Goal: Task Accomplishment & Management: Use online tool/utility

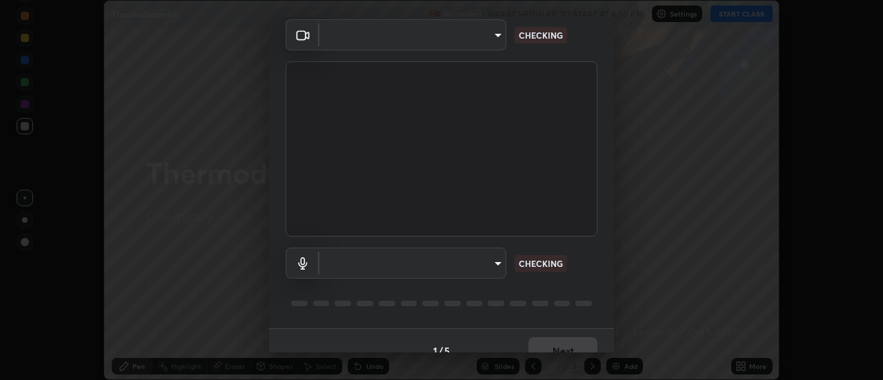
scroll to position [72, 0]
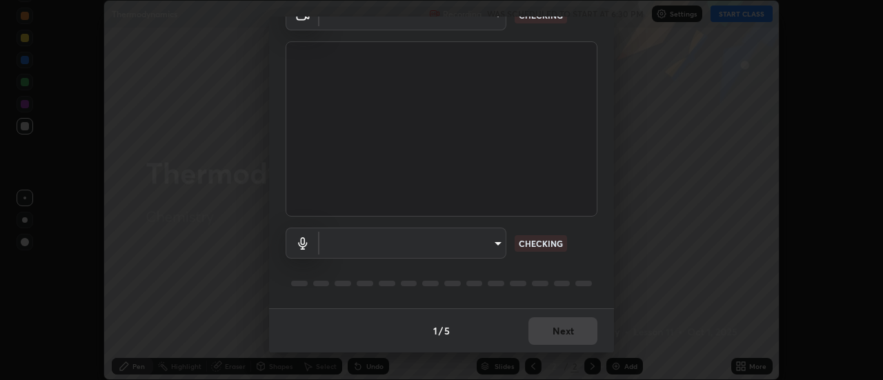
type input "0ade6c1a2b09329684cd28a63f80ec040423d12f5d12a0ebf447b2472701ef61"
type input "communications"
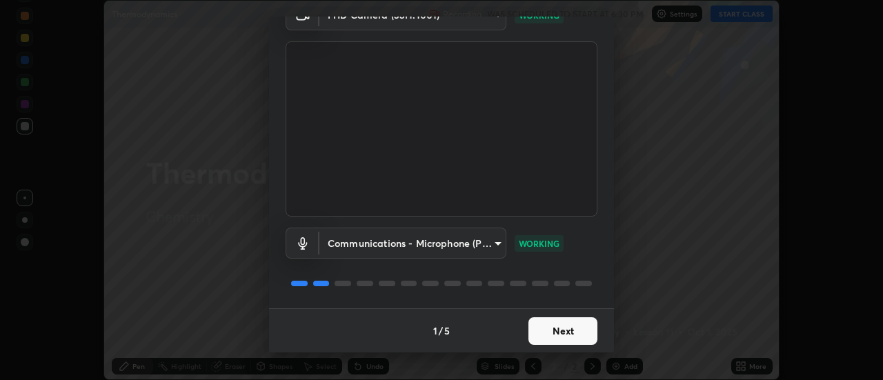
click at [541, 332] on button "Next" at bounding box center [562, 331] width 69 height 28
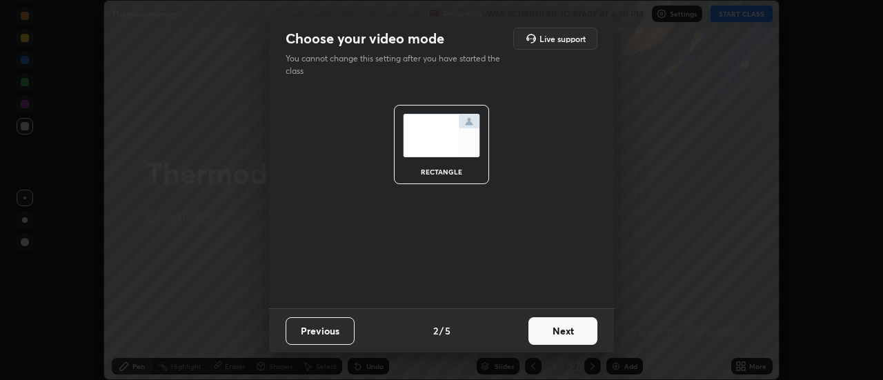
scroll to position [0, 0]
click at [552, 334] on button "Next" at bounding box center [562, 331] width 69 height 28
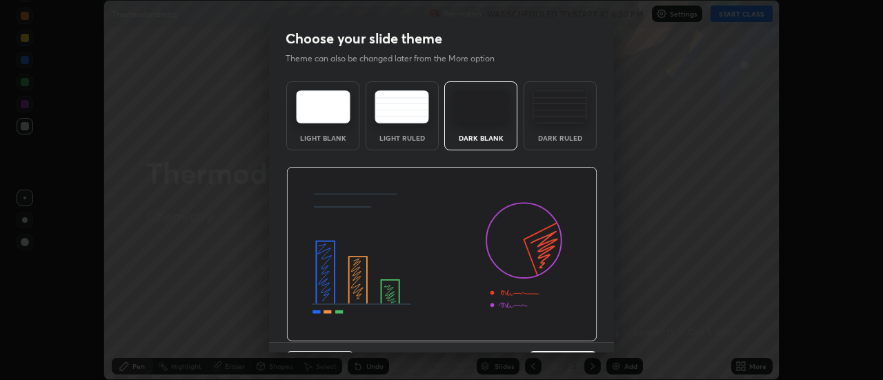
scroll to position [34, 0]
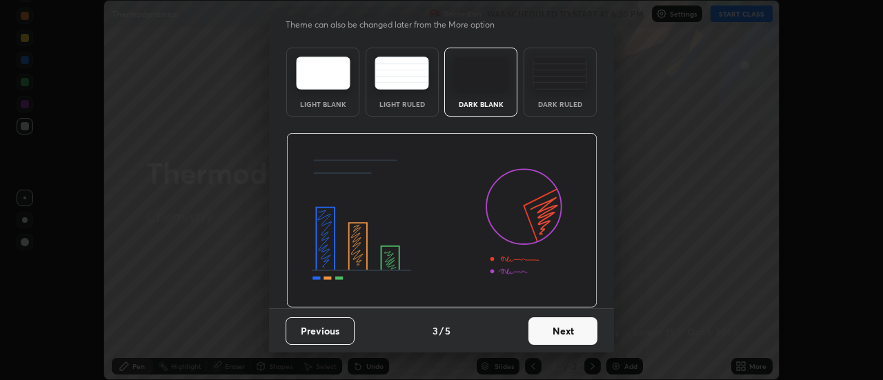
click at [549, 333] on button "Next" at bounding box center [562, 331] width 69 height 28
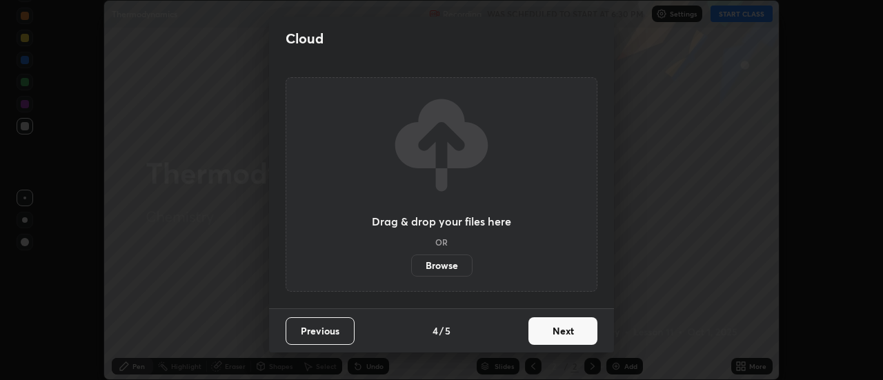
click at [548, 335] on button "Next" at bounding box center [562, 331] width 69 height 28
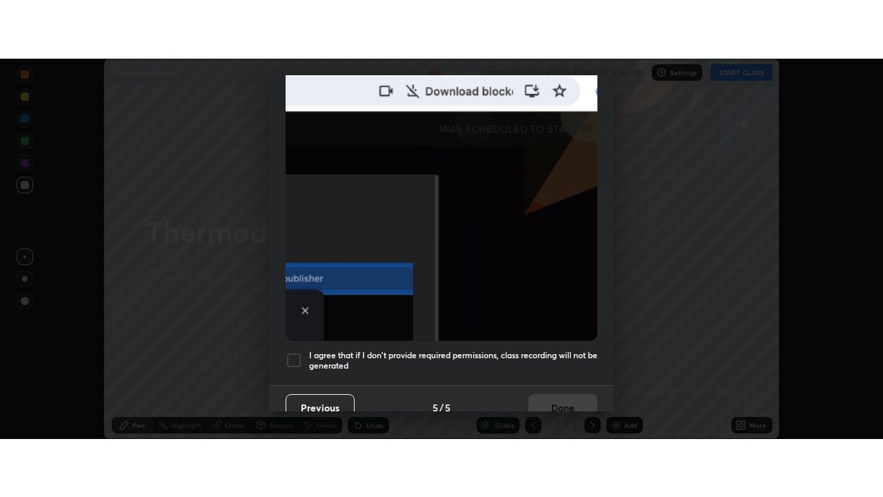
scroll to position [354, 0]
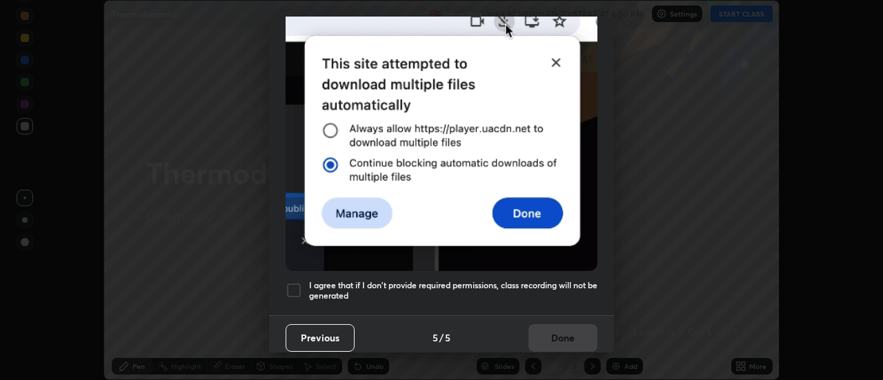
click at [294, 285] on div at bounding box center [294, 290] width 17 height 17
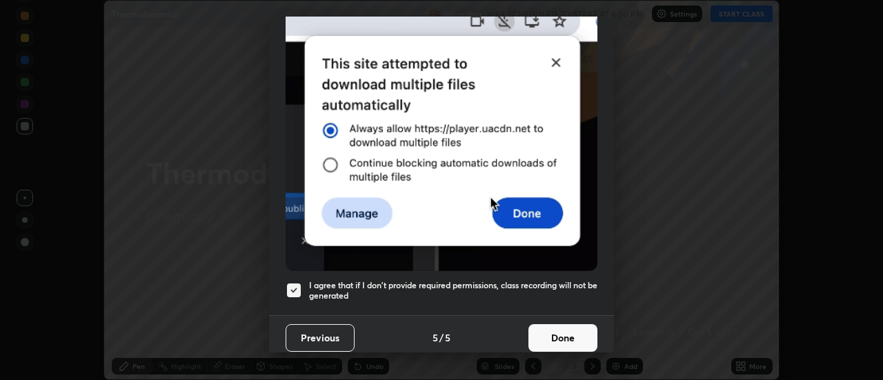
click at [549, 325] on button "Done" at bounding box center [562, 338] width 69 height 28
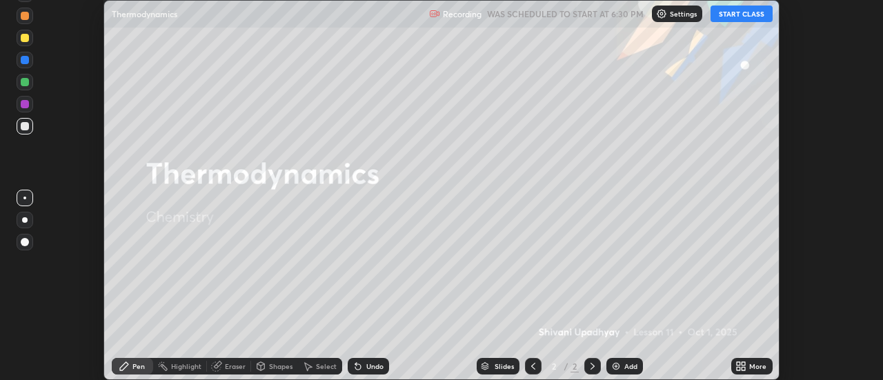
click at [739, 364] on icon at bounding box center [738, 363] width 3 height 3
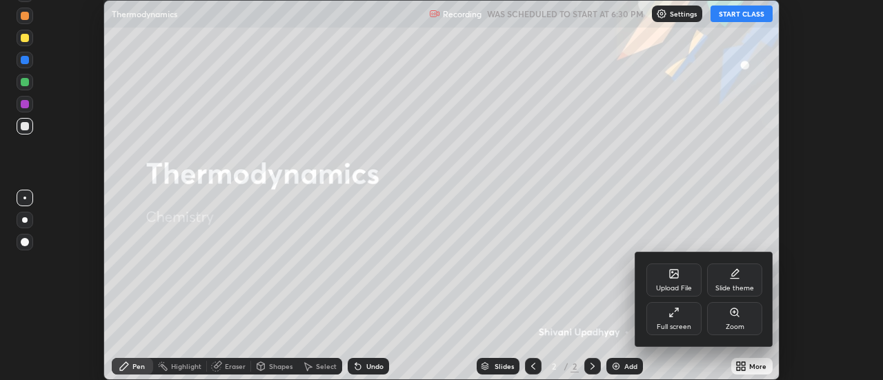
click at [675, 320] on div "Full screen" at bounding box center [673, 318] width 55 height 33
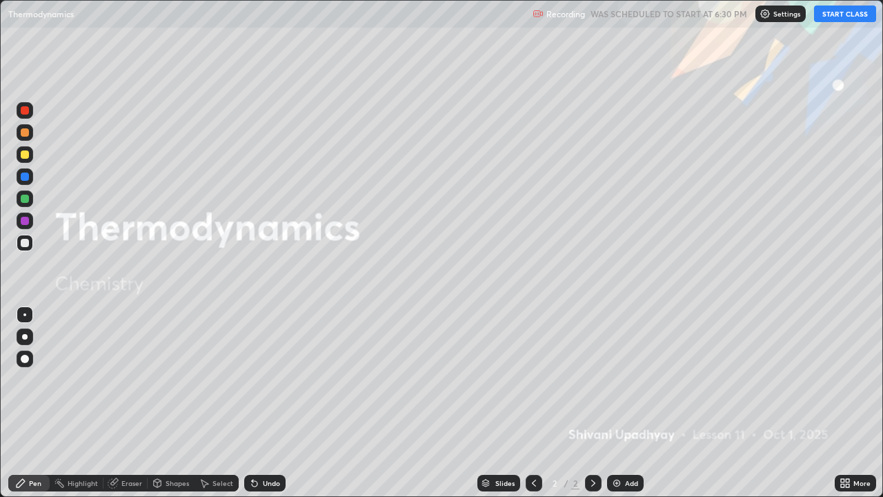
scroll to position [497, 883]
click at [840, 18] on button "START CLASS" at bounding box center [845, 14] width 62 height 17
click at [626, 379] on div "Add" at bounding box center [625, 483] width 37 height 17
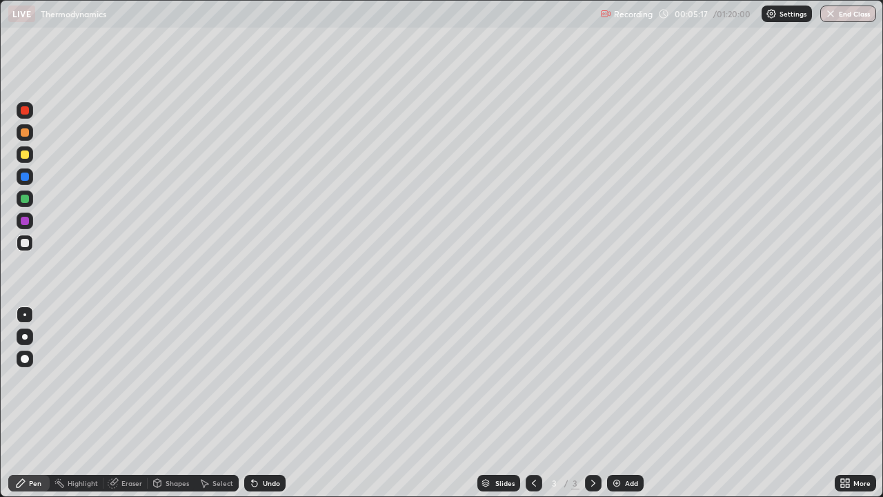
click at [138, 379] on div "Eraser" at bounding box center [131, 482] width 21 height 7
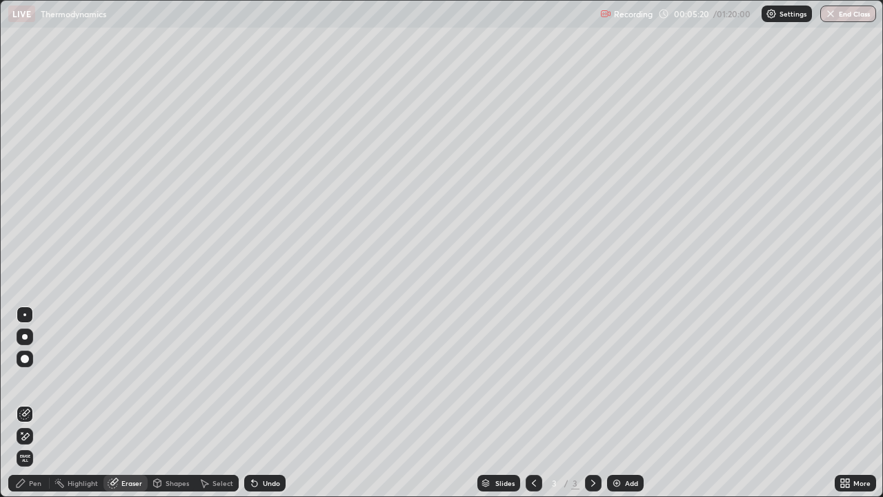
click at [29, 379] on div "Pen" at bounding box center [35, 482] width 12 height 7
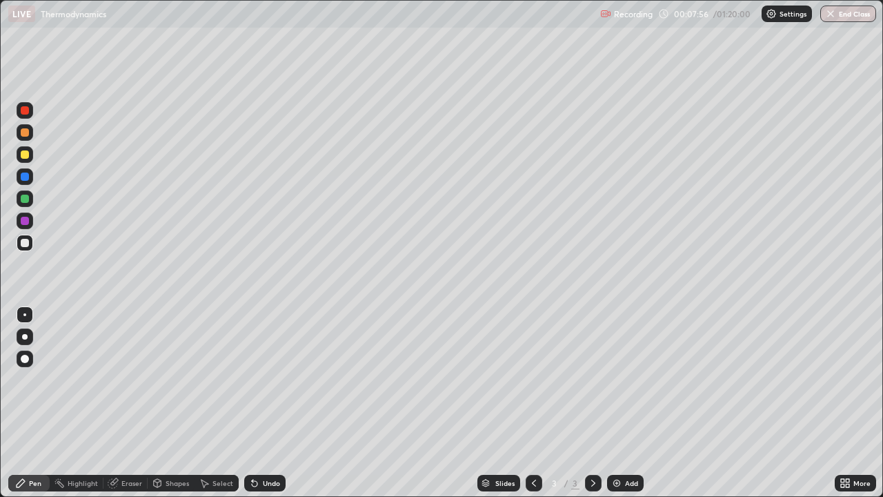
click at [614, 379] on img at bounding box center [616, 482] width 11 height 11
click at [777, 155] on icon at bounding box center [776, 154] width 1 height 1
click at [137, 379] on div "Eraser" at bounding box center [131, 482] width 21 height 7
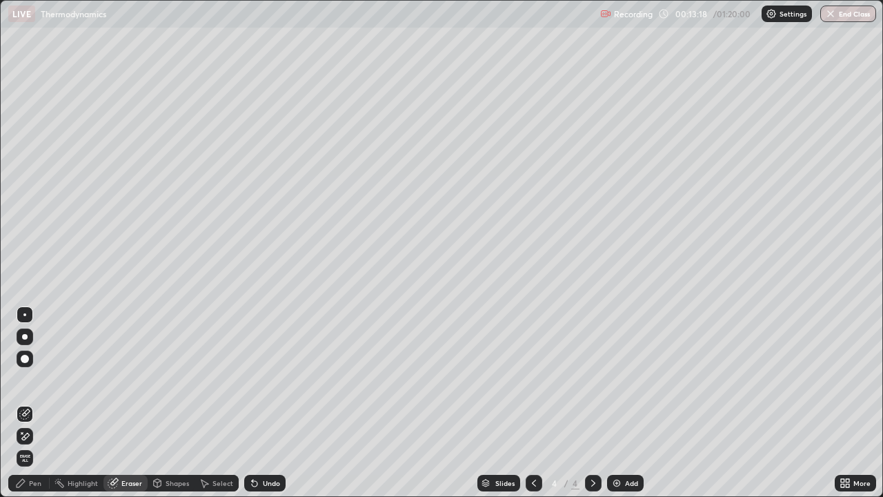
click at [30, 379] on div "Pen" at bounding box center [35, 482] width 12 height 7
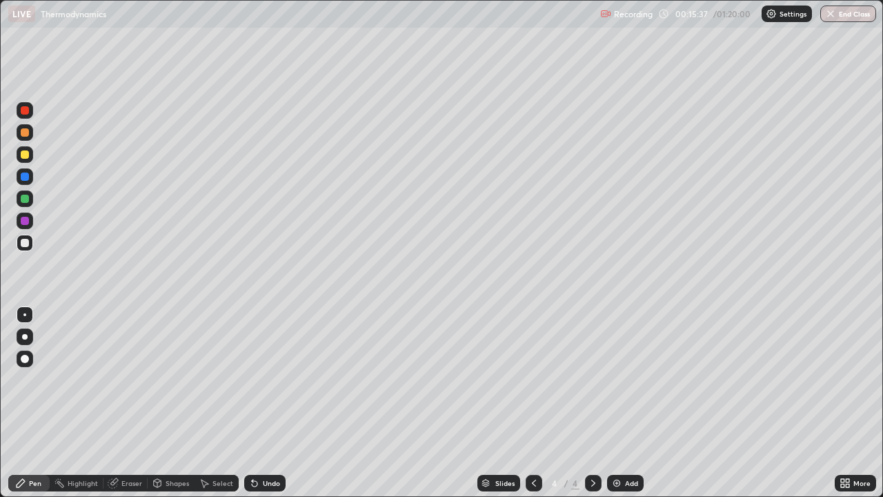
click at [124, 379] on div "Eraser" at bounding box center [131, 482] width 21 height 7
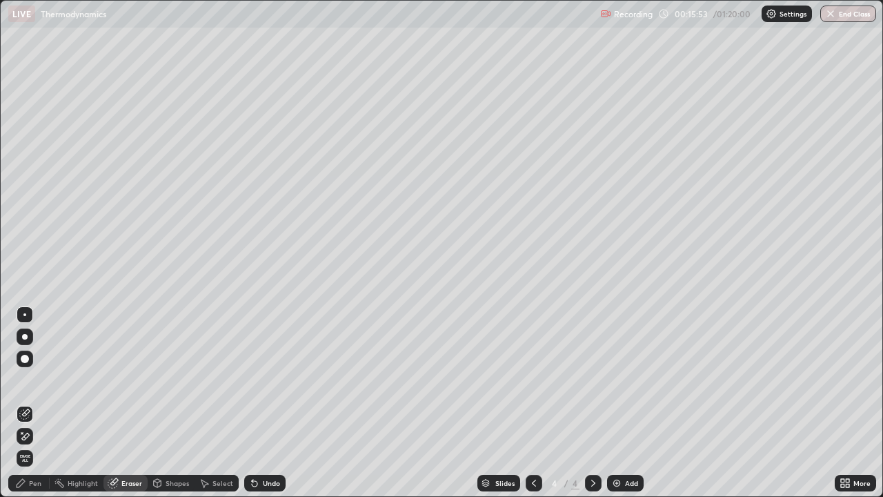
click at [32, 379] on div "Pen" at bounding box center [28, 483] width 41 height 17
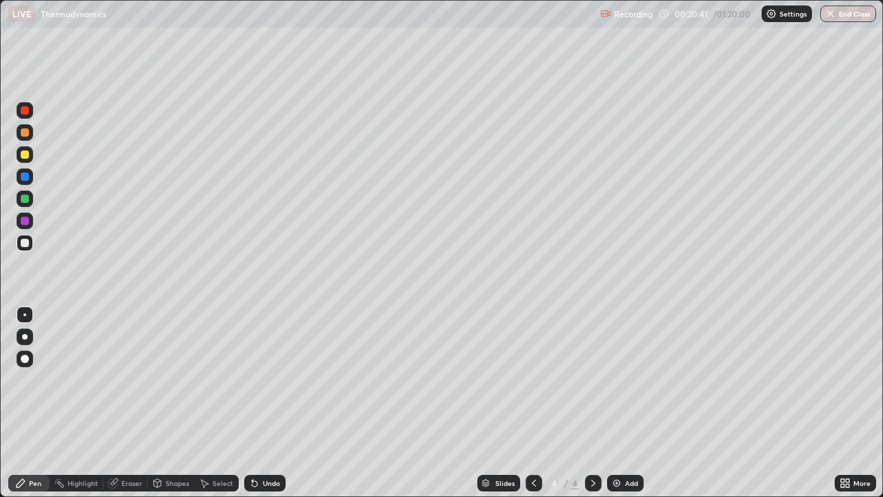
click at [614, 379] on img at bounding box center [616, 482] width 11 height 11
click at [115, 379] on icon at bounding box center [113, 482] width 11 height 11
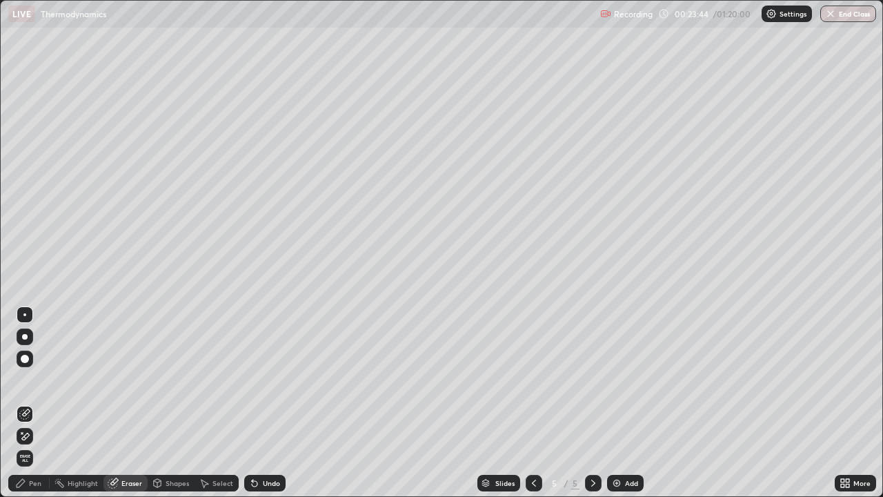
click at [39, 379] on div "Pen" at bounding box center [35, 482] width 12 height 7
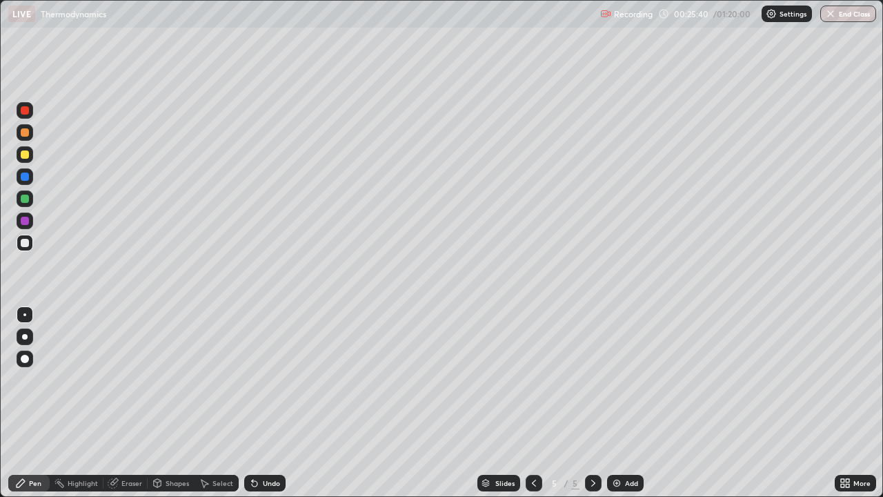
click at [133, 379] on div "Eraser" at bounding box center [131, 482] width 21 height 7
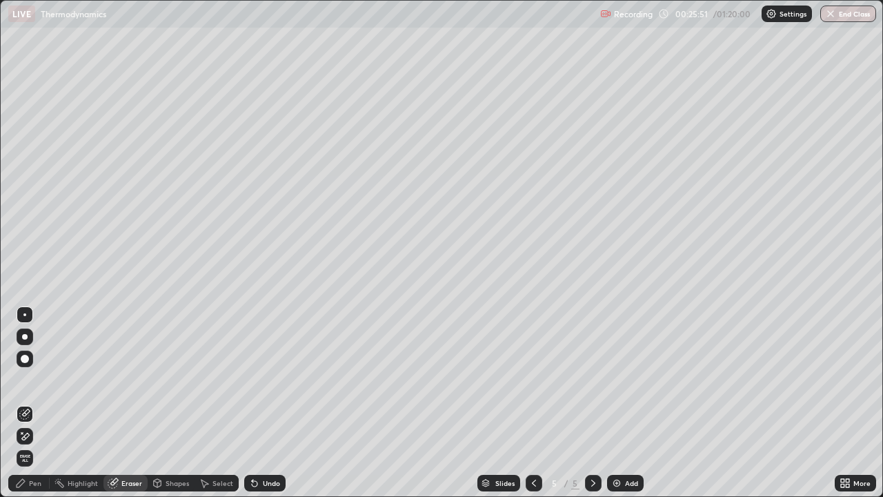
click at [35, 379] on div "Pen" at bounding box center [35, 482] width 12 height 7
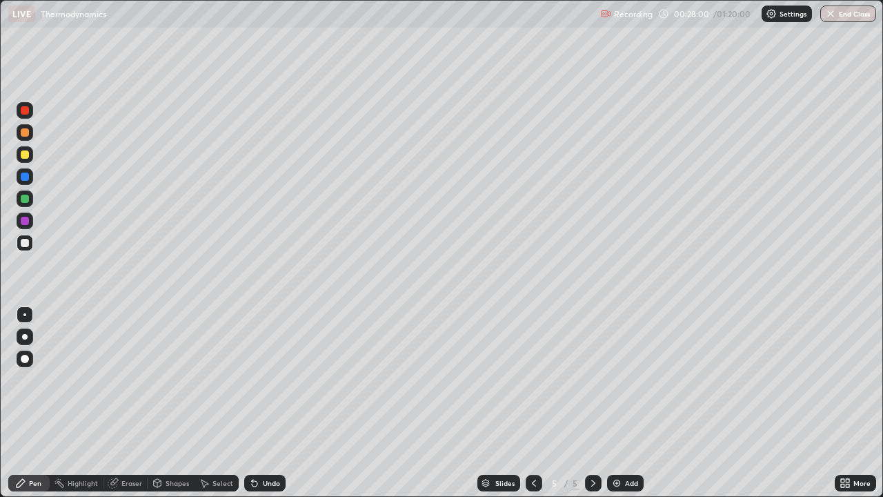
click at [615, 379] on img at bounding box center [616, 482] width 11 height 11
click at [27, 379] on div "Pen" at bounding box center [28, 483] width 41 height 17
click at [41, 379] on div "Pen" at bounding box center [28, 483] width 41 height 17
click at [27, 157] on div at bounding box center [25, 154] width 8 height 8
click at [16, 379] on div at bounding box center [25, 386] width 22 height 166
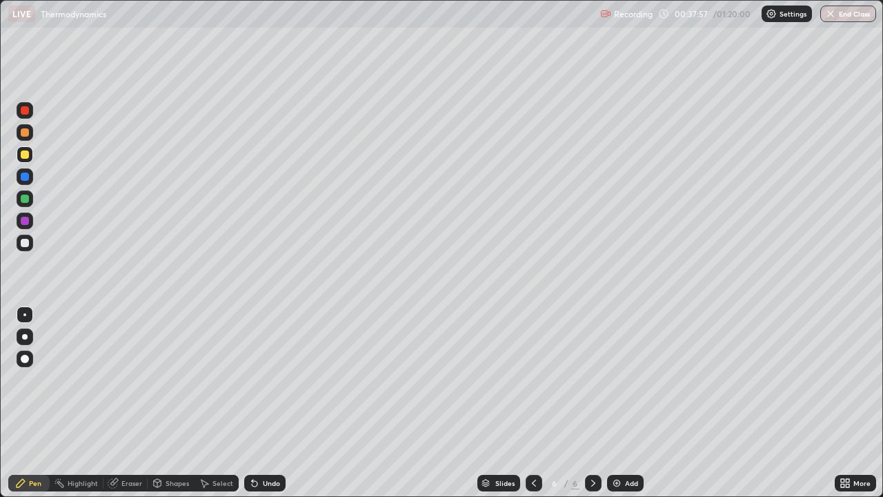
click at [613, 379] on img at bounding box center [616, 482] width 11 height 11
click at [113, 379] on icon at bounding box center [112, 483] width 9 height 9
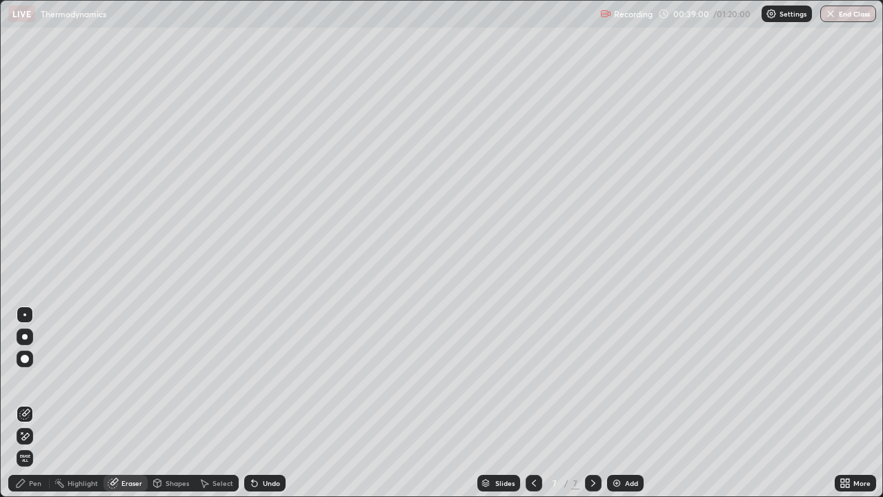
click at [39, 379] on div "Pen" at bounding box center [35, 482] width 12 height 7
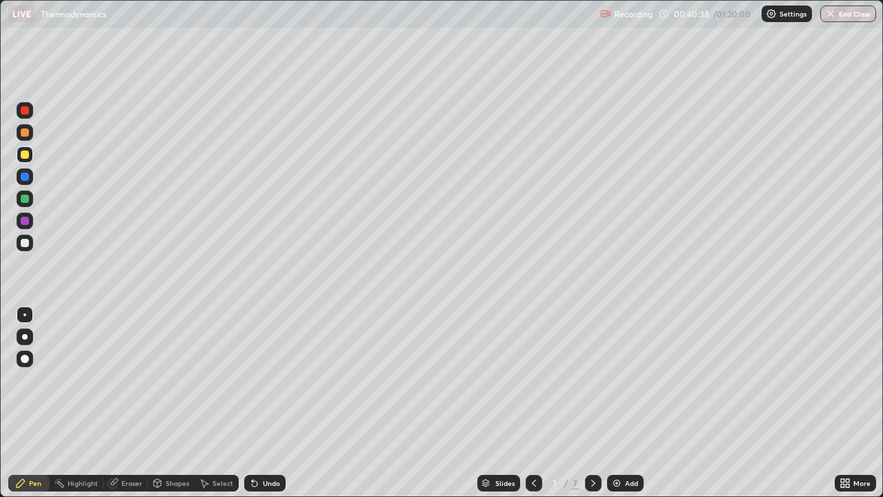
click at [615, 379] on img at bounding box center [616, 482] width 11 height 11
click at [20, 379] on div at bounding box center [25, 386] width 22 height 166
click at [148, 379] on div "Shapes" at bounding box center [171, 483] width 47 height 28
click at [27, 379] on div "Pen" at bounding box center [28, 483] width 41 height 17
click at [30, 379] on div "Pen" at bounding box center [28, 483] width 41 height 28
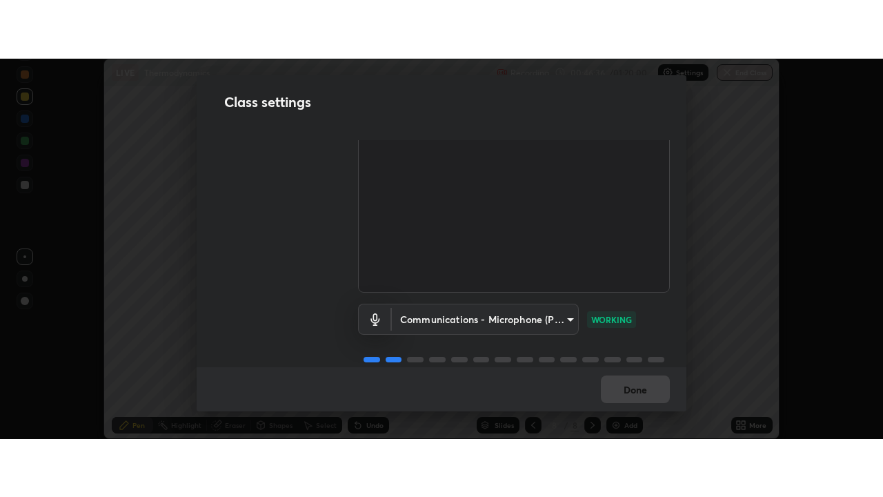
scroll to position [86, 0]
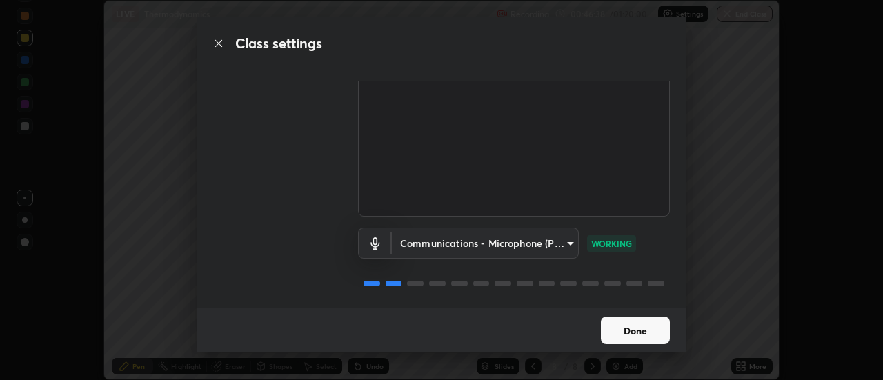
click at [619, 334] on button "Done" at bounding box center [635, 331] width 69 height 28
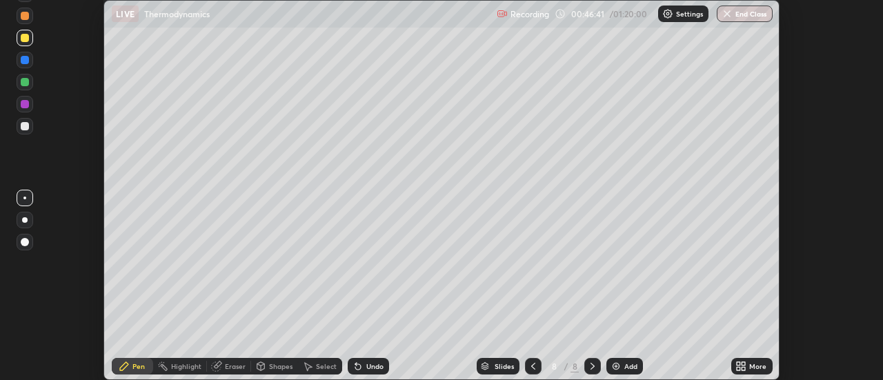
click at [738, 368] on icon at bounding box center [738, 368] width 3 height 3
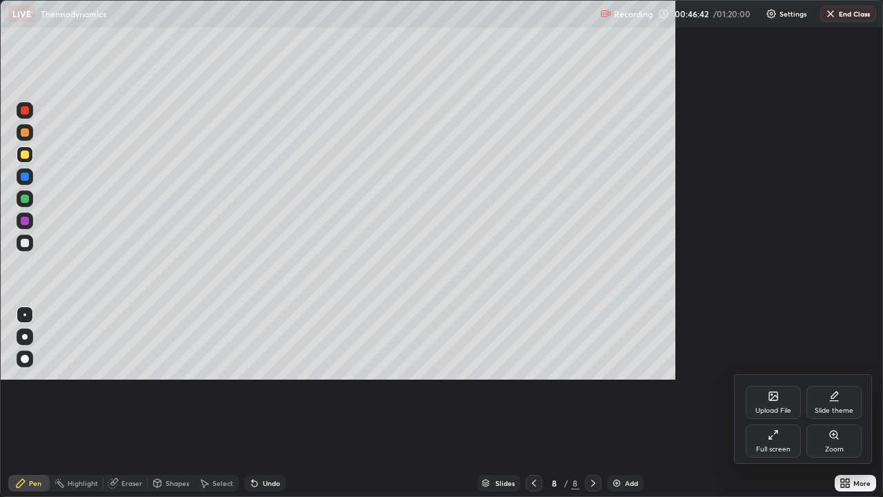
scroll to position [497, 883]
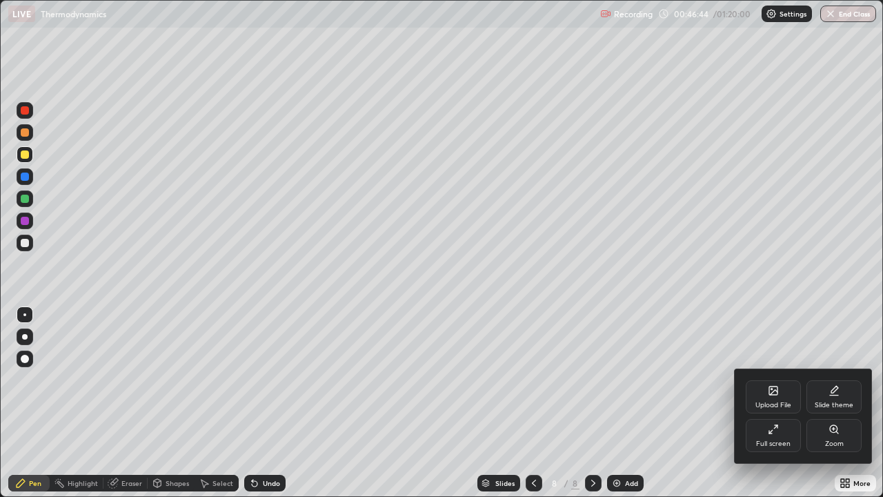
click at [552, 374] on div at bounding box center [441, 248] width 883 height 497
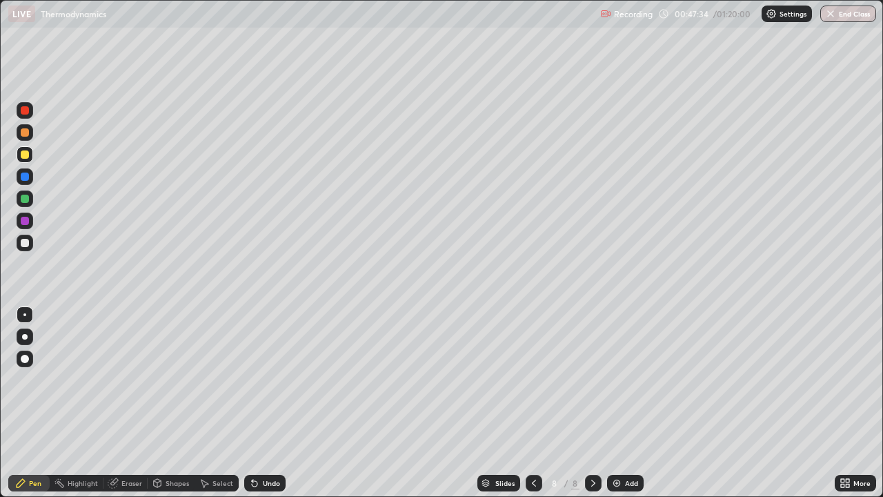
click at [612, 379] on div "Add" at bounding box center [625, 483] width 37 height 17
click at [123, 379] on div "Eraser" at bounding box center [131, 482] width 21 height 7
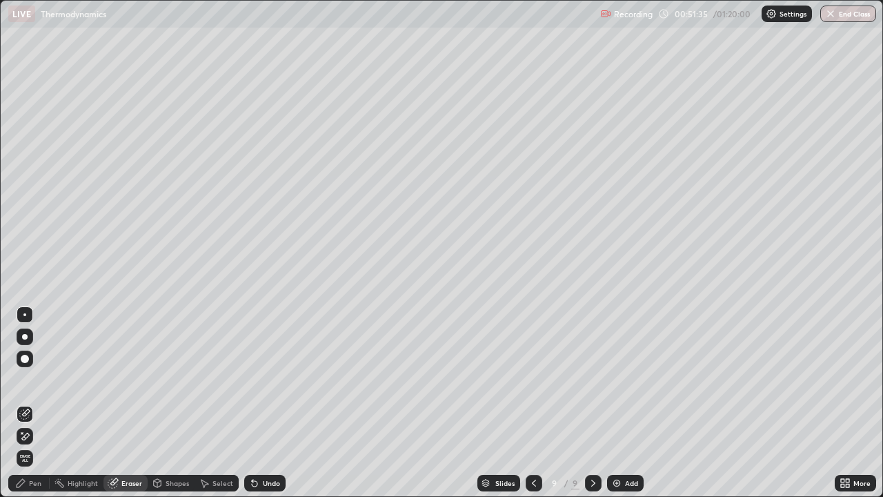
click at [33, 379] on div "Pen" at bounding box center [35, 482] width 12 height 7
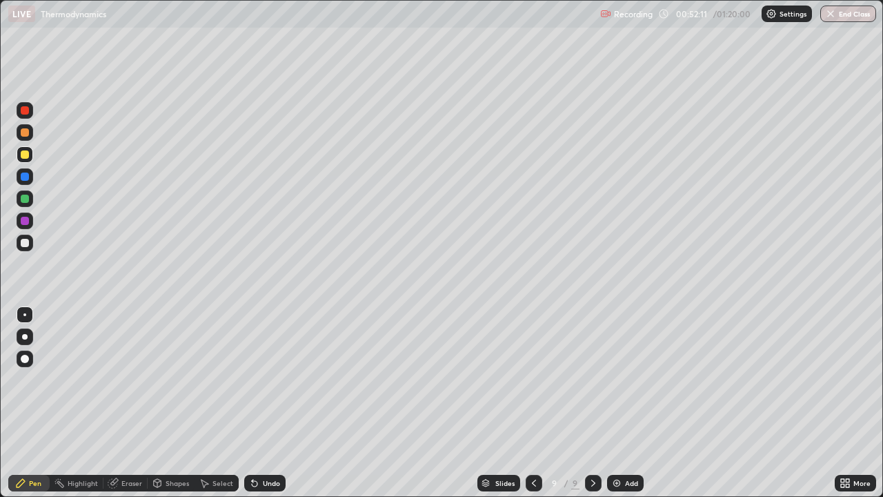
click at [613, 379] on img at bounding box center [616, 482] width 11 height 11
click at [138, 379] on div "Eraser" at bounding box center [131, 482] width 21 height 7
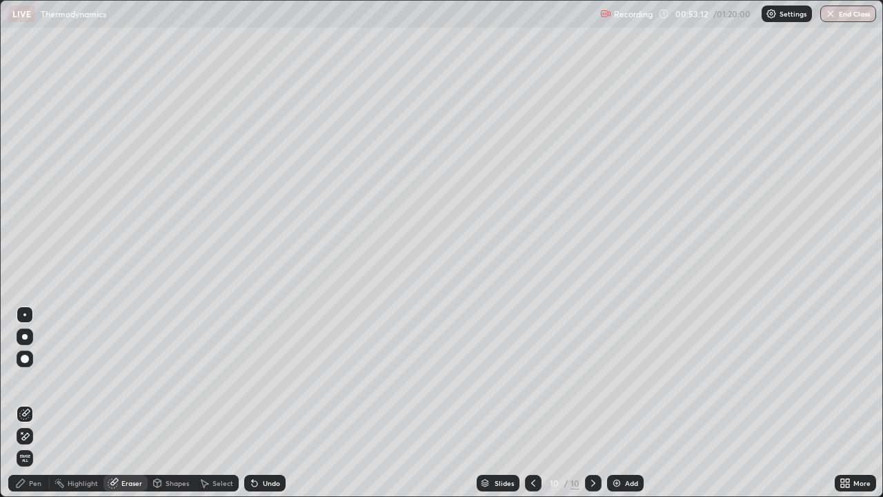
click at [28, 379] on div "Pen" at bounding box center [28, 483] width 41 height 17
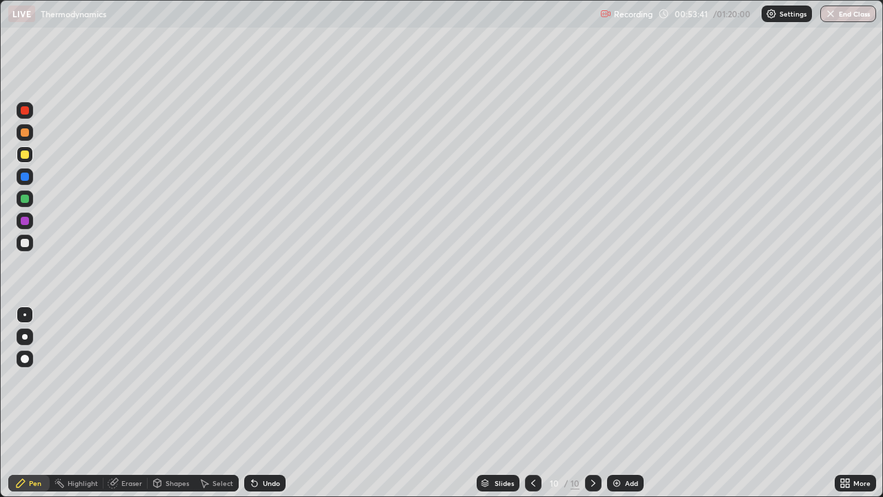
click at [111, 379] on icon at bounding box center [112, 483] width 9 height 9
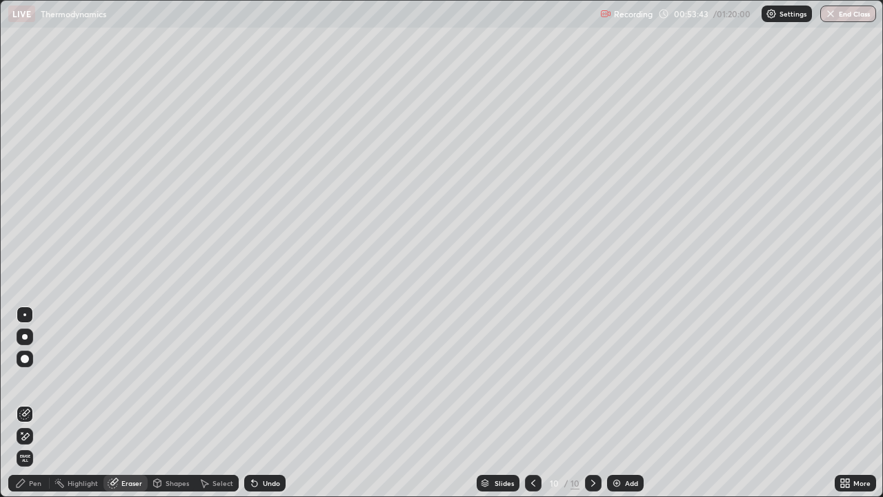
click at [25, 379] on icon at bounding box center [20, 482] width 11 height 11
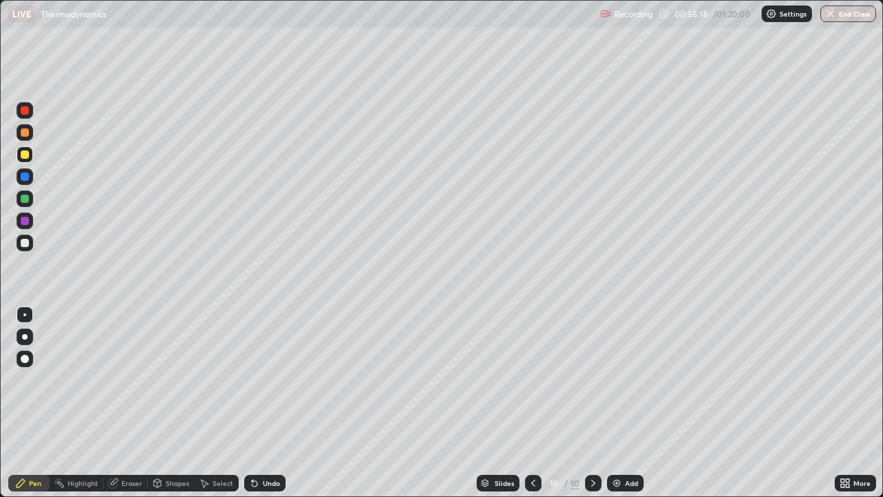
click at [134, 379] on div "Eraser" at bounding box center [131, 482] width 21 height 7
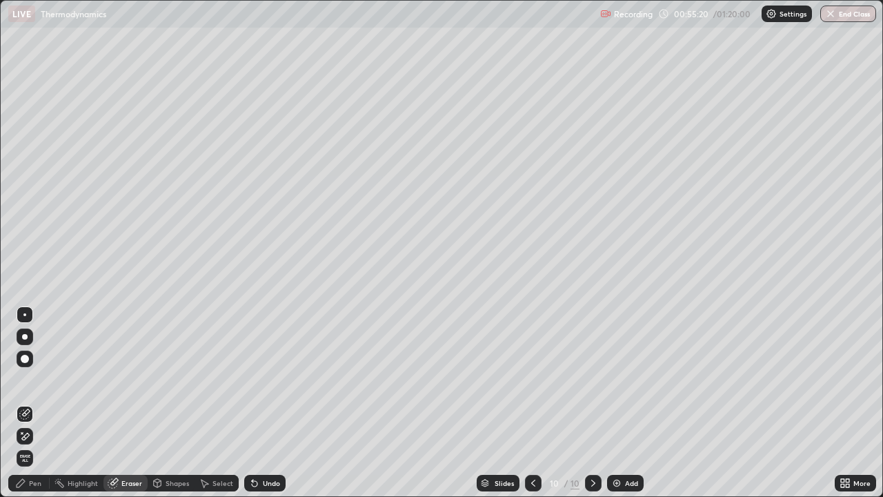
click at [23, 379] on icon at bounding box center [20, 482] width 11 height 11
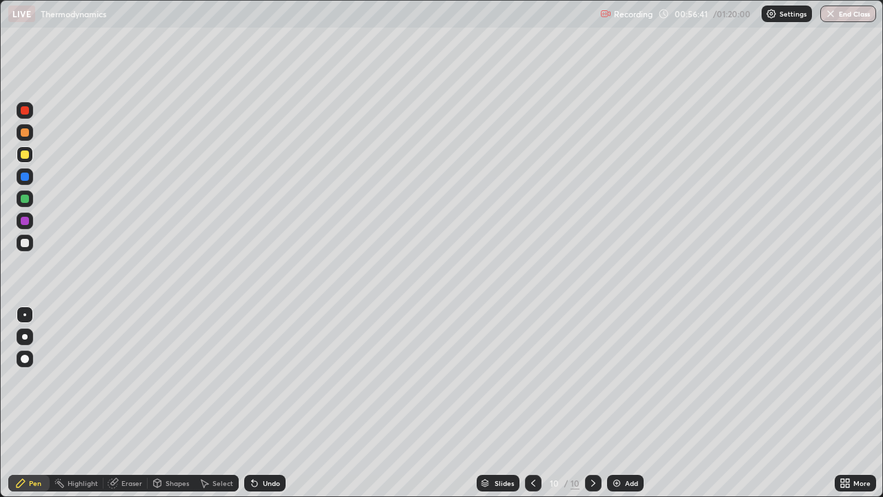
click at [625, 379] on div "Add" at bounding box center [631, 482] width 13 height 7
click at [458, 379] on div "Slides 11 / 11 Add" at bounding box center [560, 483] width 549 height 28
click at [611, 379] on img at bounding box center [616, 482] width 11 height 11
click at [834, 17] on img "button" at bounding box center [830, 13] width 11 height 11
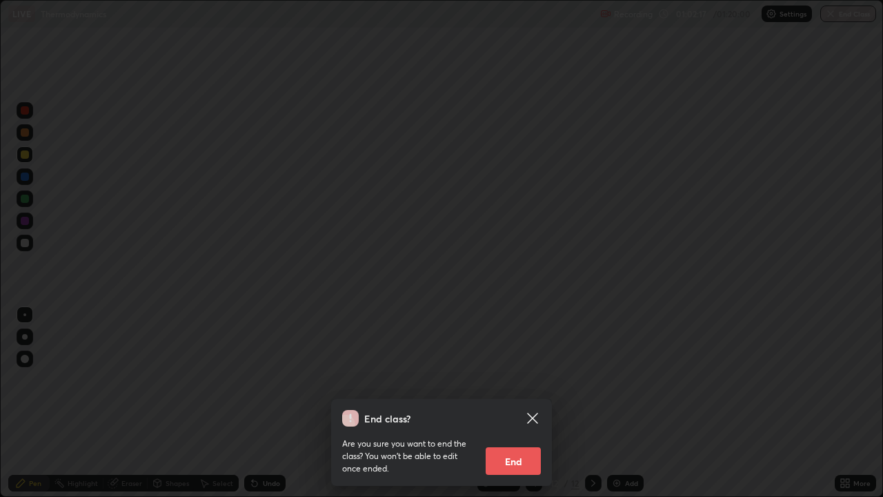
click at [501, 379] on button "End" at bounding box center [513, 461] width 55 height 28
